Goal: Obtain resource: Download file/media

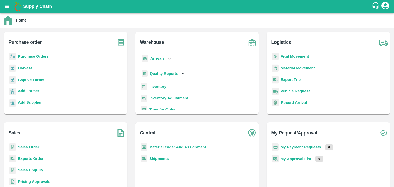
click at [162, 85] on b "Inventory" at bounding box center [157, 87] width 17 height 4
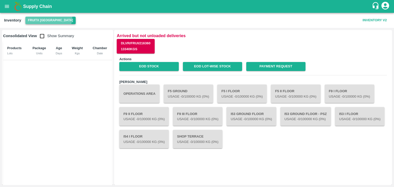
click at [48, 17] on button "FruitX [GEOGRAPHIC_DATA]" at bounding box center [50, 20] width 50 height 7
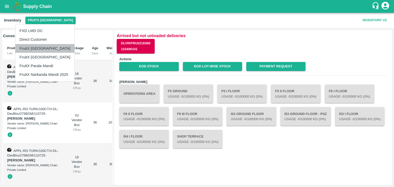
click at [50, 48] on li "FruitX [GEOGRAPHIC_DATA]" at bounding box center [44, 48] width 59 height 9
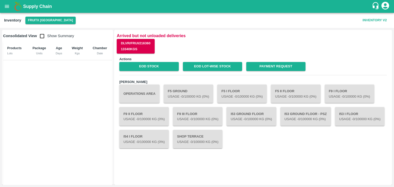
click at [147, 93] on button "Operations Area" at bounding box center [139, 94] width 40 height 18
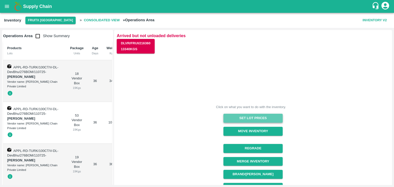
click at [266, 117] on button "Set Lot Prices" at bounding box center [252, 118] width 59 height 9
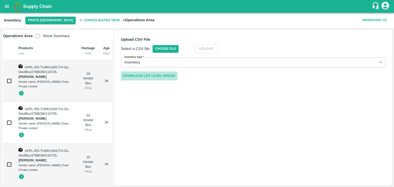
click at [165, 78] on link "Download Lot Level Prices" at bounding box center [149, 76] width 57 height 9
click at [144, 76] on link "Download Lot Level Prices" at bounding box center [149, 76] width 57 height 9
